Goal: Navigation & Orientation: Go to known website

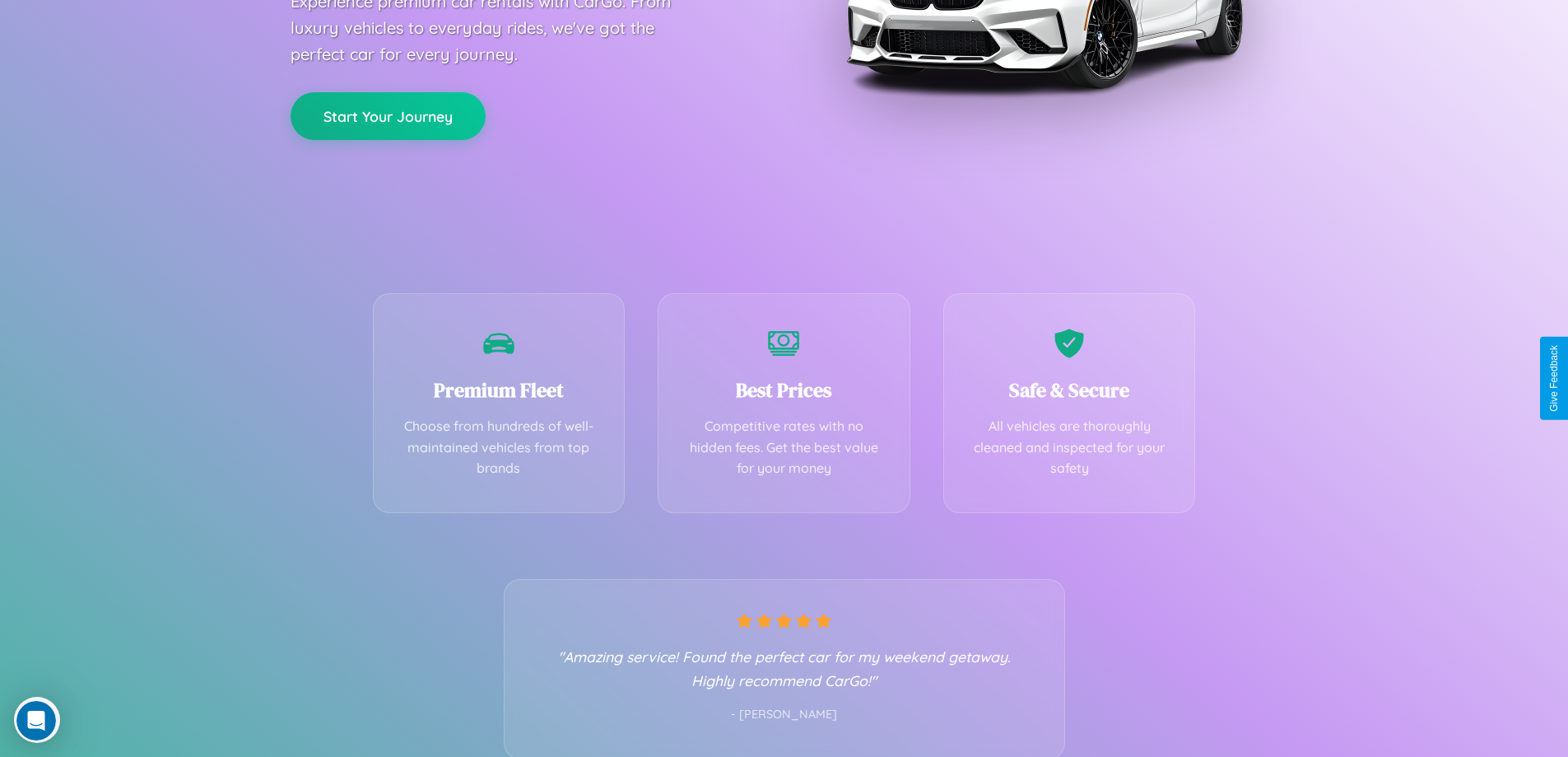
scroll to position [324, 0]
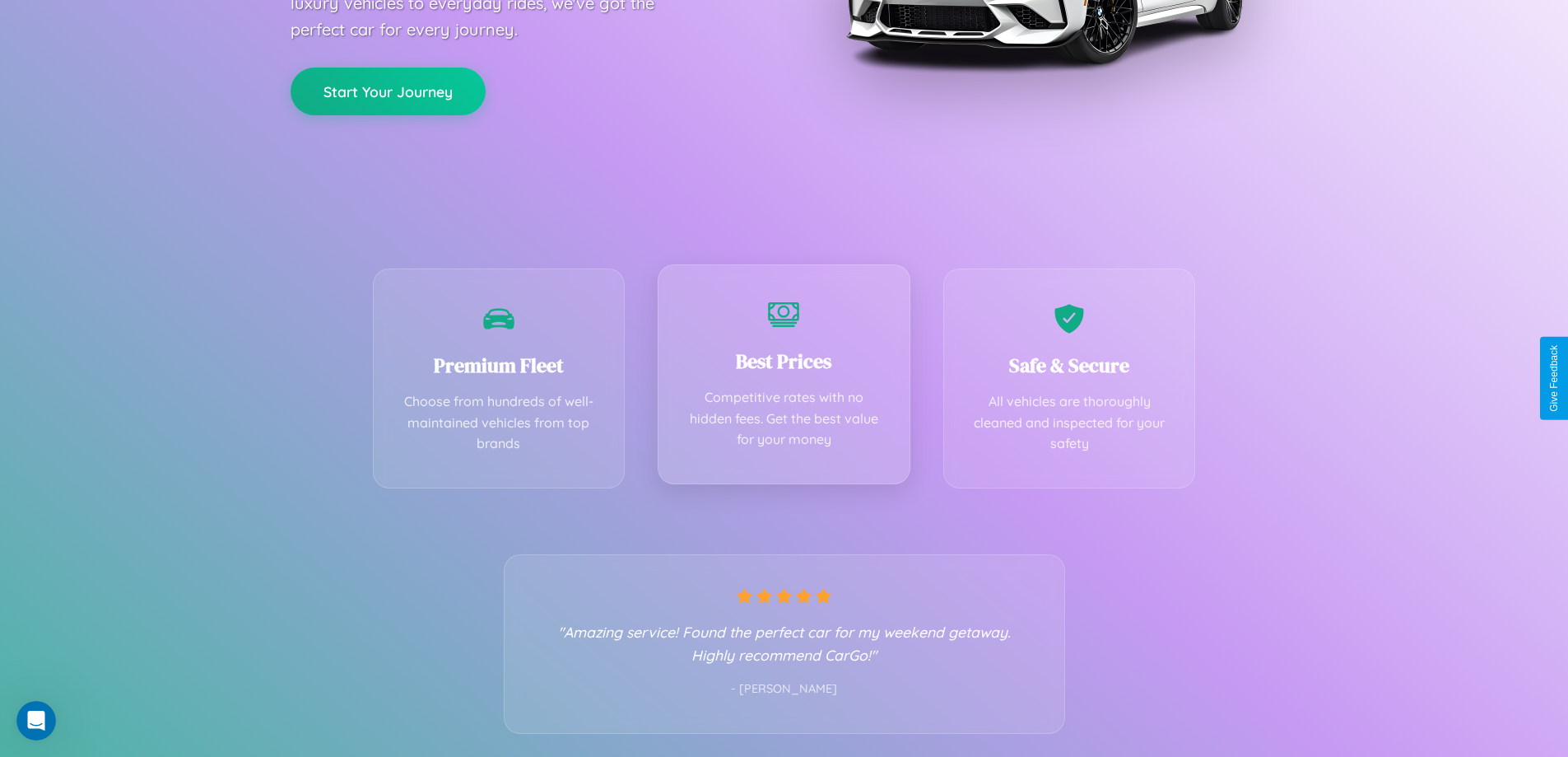
click at [784, 378] on div "Best Prices Competitive rates with no hidden fees. Get the best value for your …" at bounding box center [784, 374] width 253 height 220
click at [388, 91] on button "Start Your Journey" at bounding box center [387, 90] width 195 height 48
click at [388, 89] on button "Start Your Journey" at bounding box center [387, 90] width 195 height 48
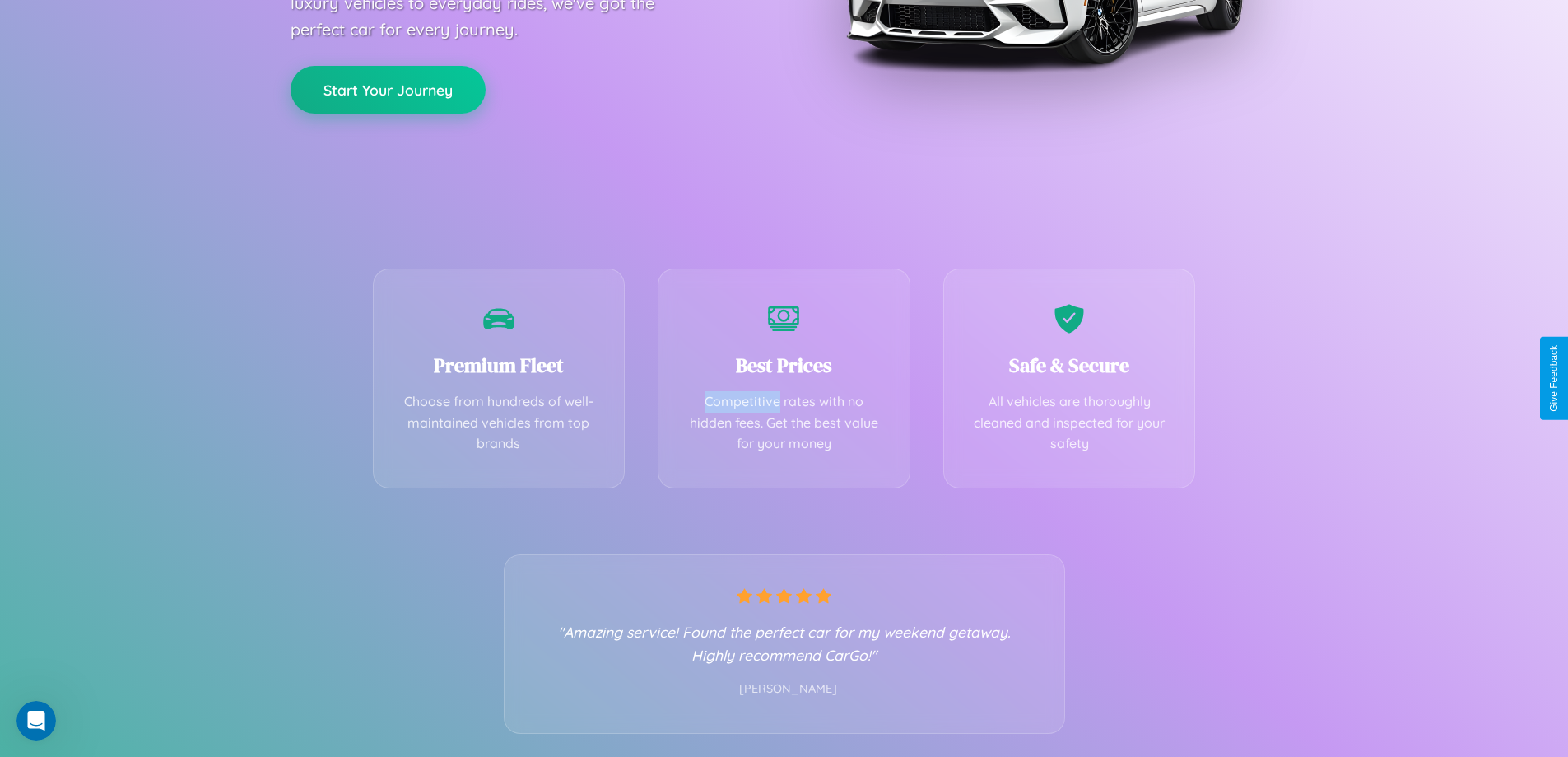
click at [388, 89] on button "Start Your Journey" at bounding box center [387, 90] width 195 height 48
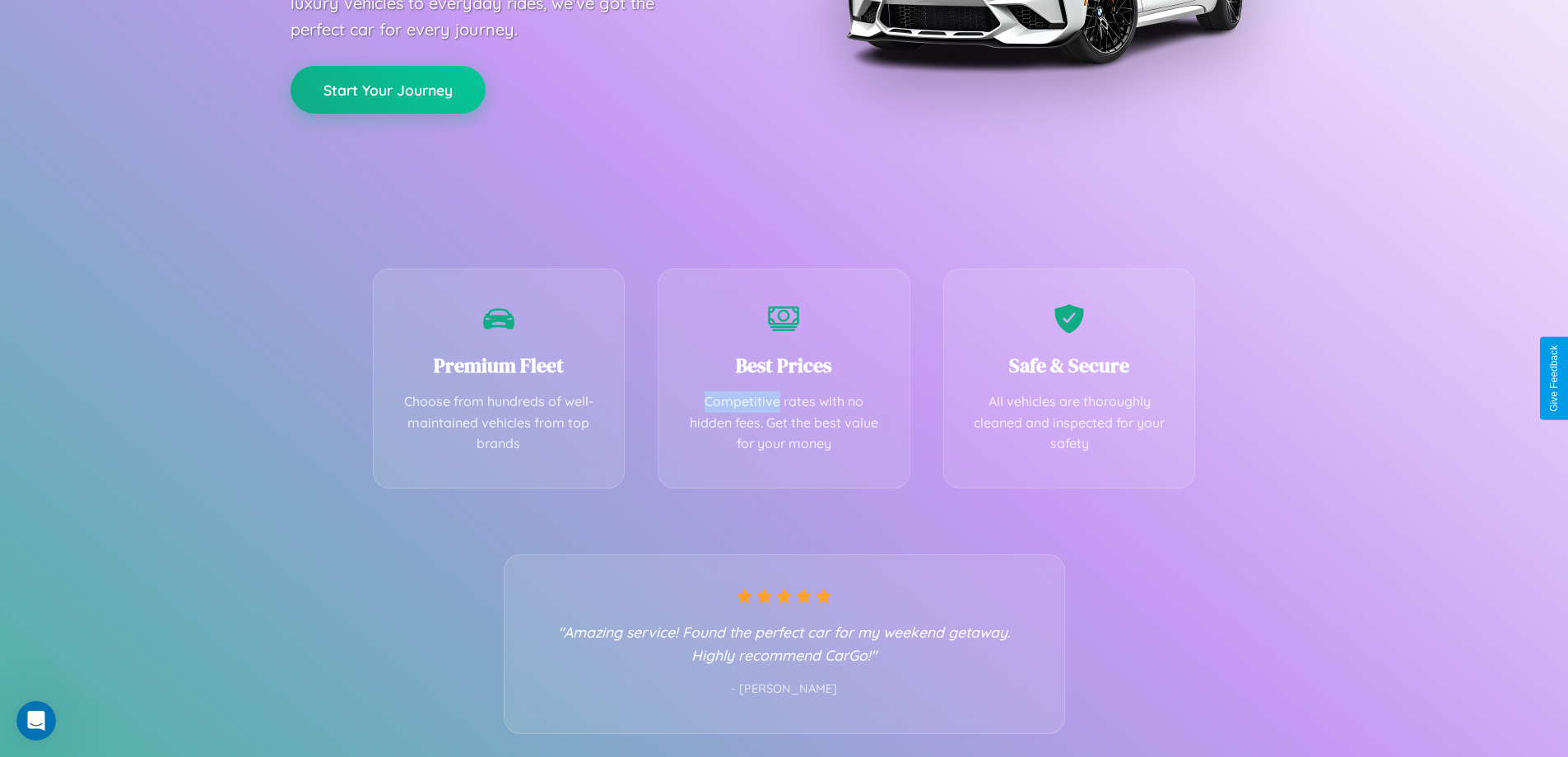
click at [388, 89] on button "Start Your Journey" at bounding box center [387, 90] width 195 height 48
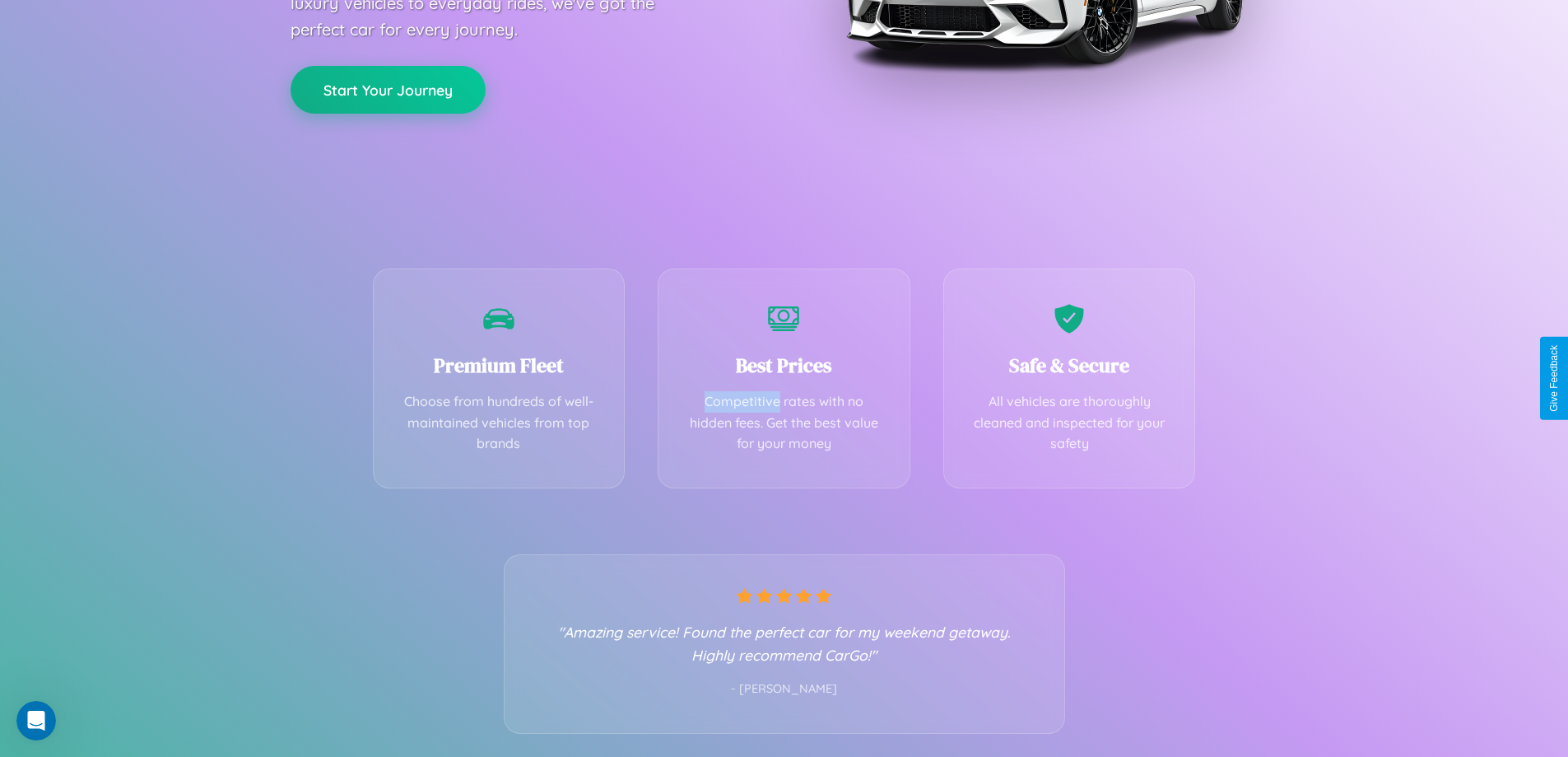
click at [388, 89] on button "Start Your Journey" at bounding box center [387, 90] width 195 height 48
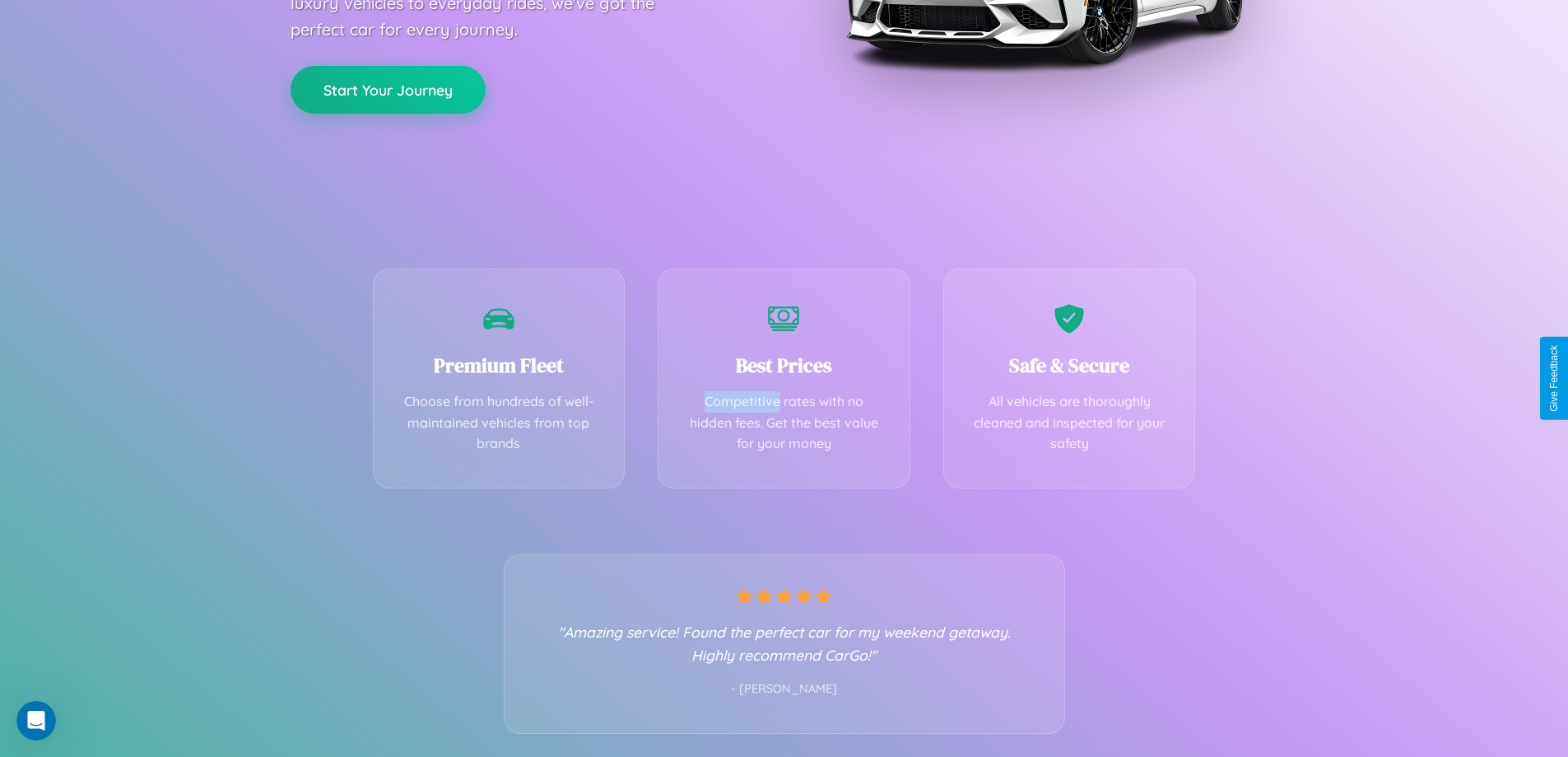
click at [388, 89] on button "Start Your Journey" at bounding box center [387, 90] width 195 height 48
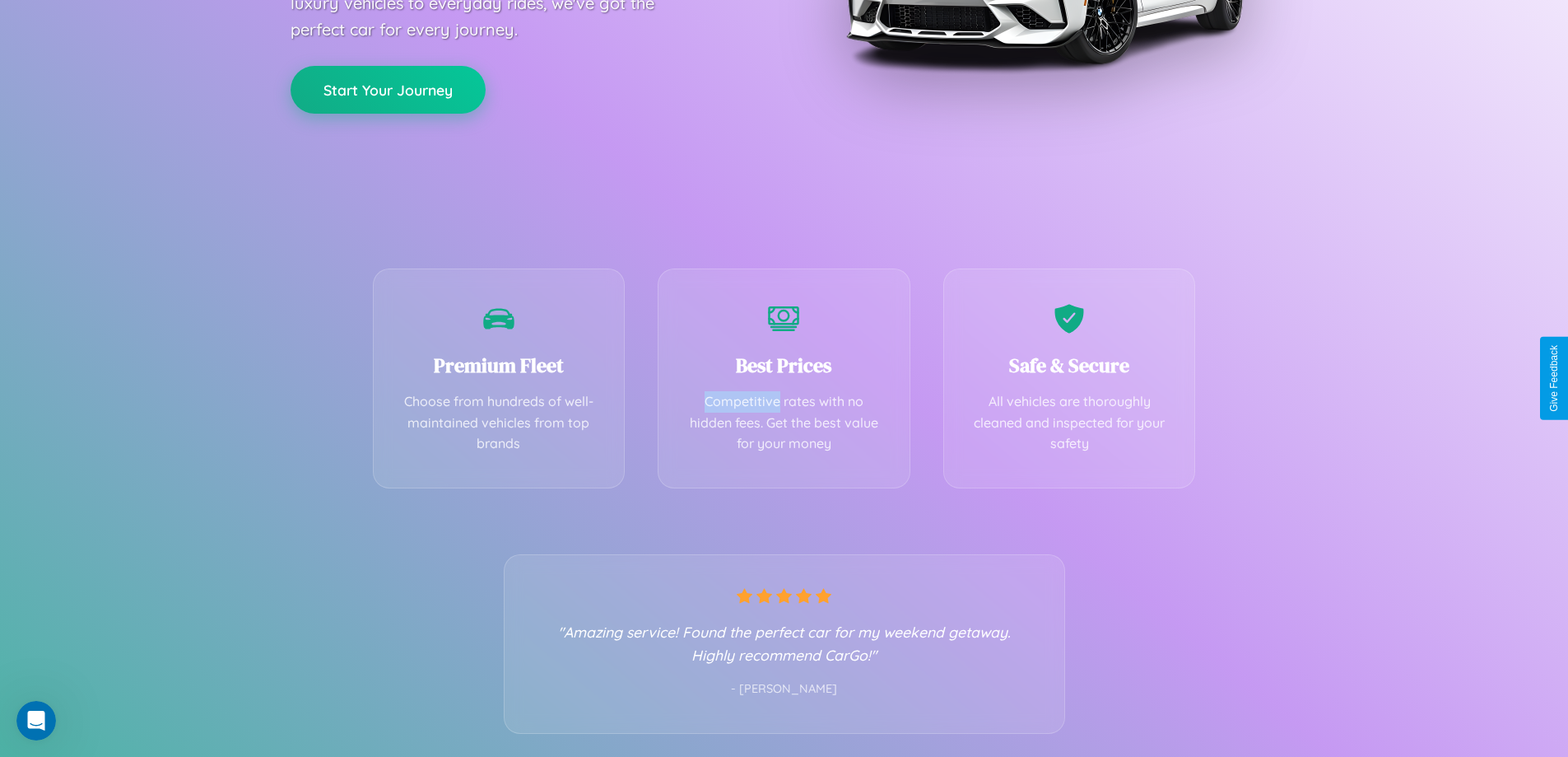
click at [388, 89] on button "Start Your Journey" at bounding box center [387, 90] width 195 height 48
